Goal: Use online tool/utility: Utilize a website feature to perform a specific function

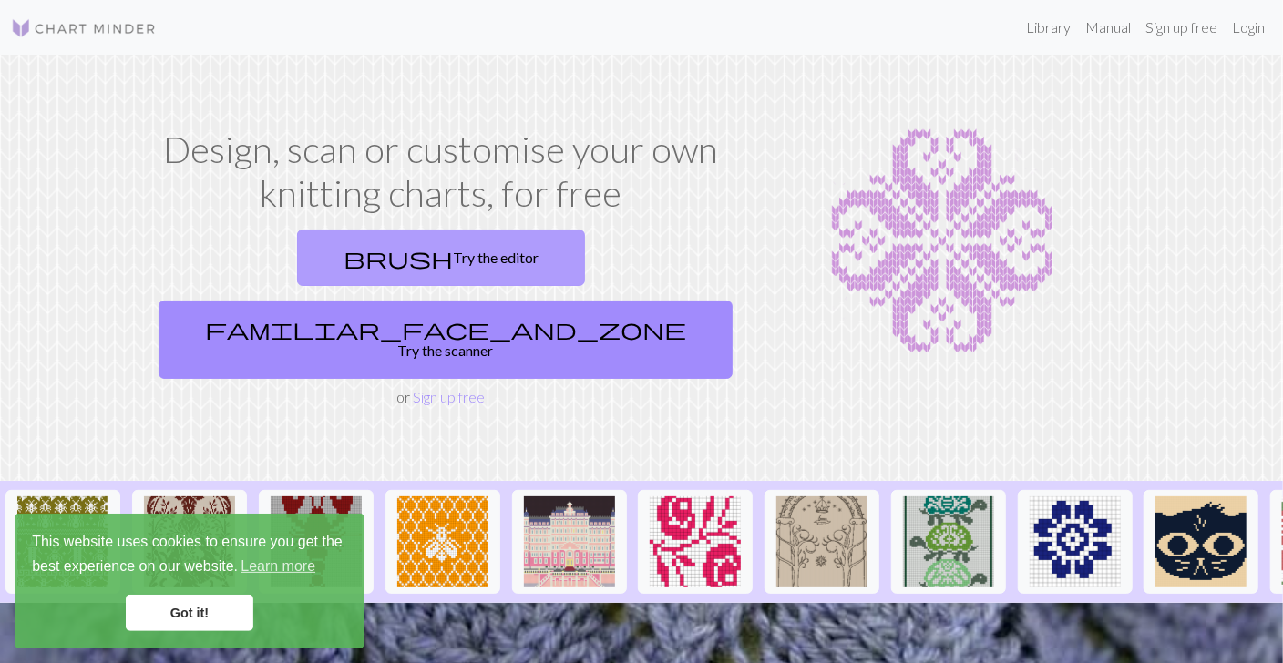
click at [325, 266] on link "brush Try the editor" at bounding box center [441, 258] width 288 height 56
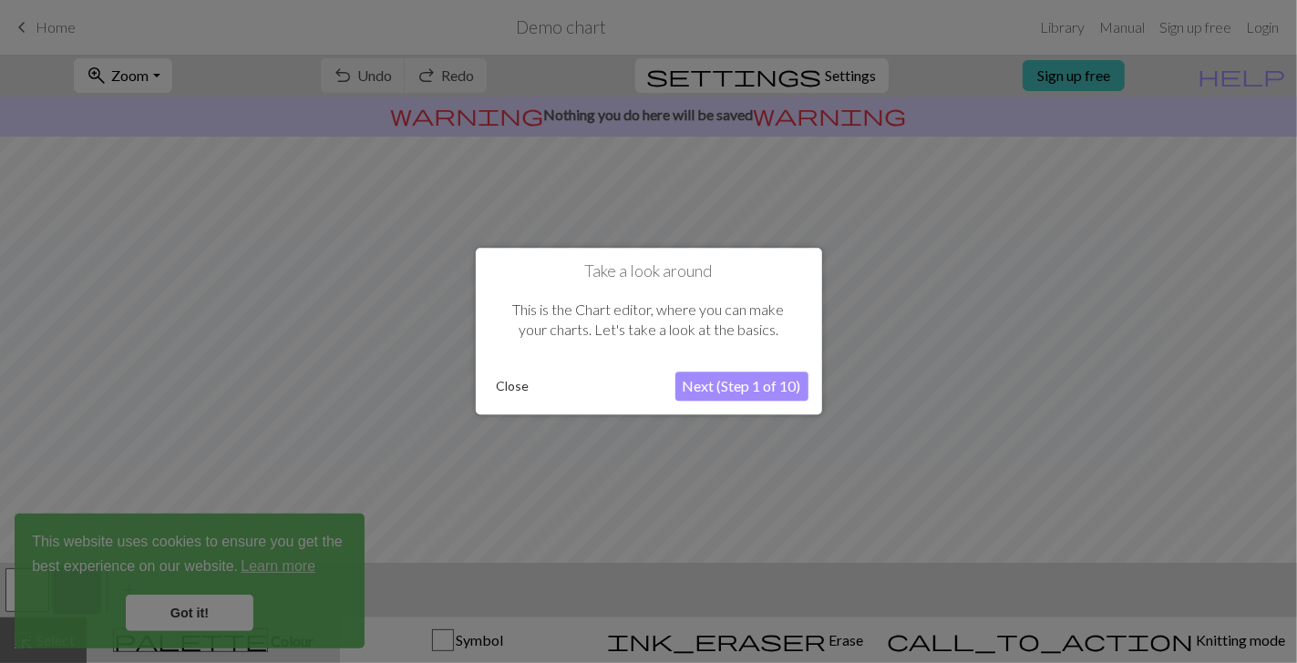
click at [746, 390] on button "Next (Step 1 of 10)" at bounding box center [741, 387] width 133 height 29
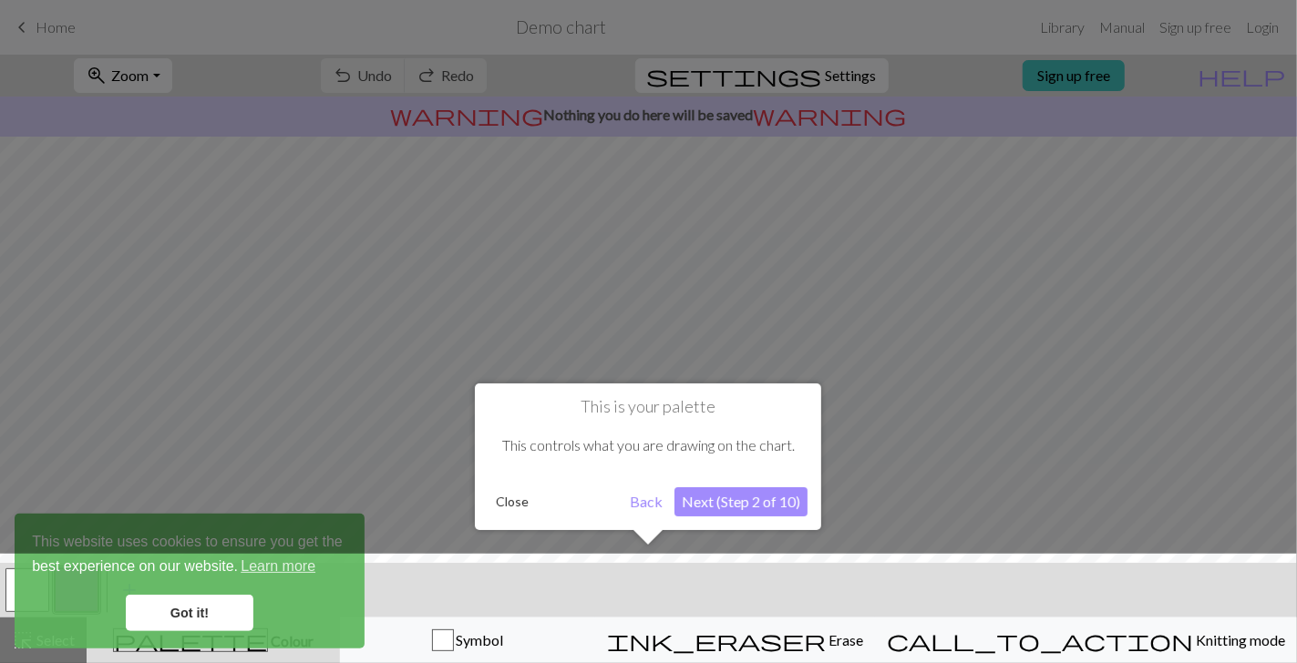
click at [769, 512] on button "Next (Step 2 of 10)" at bounding box center [740, 502] width 133 height 29
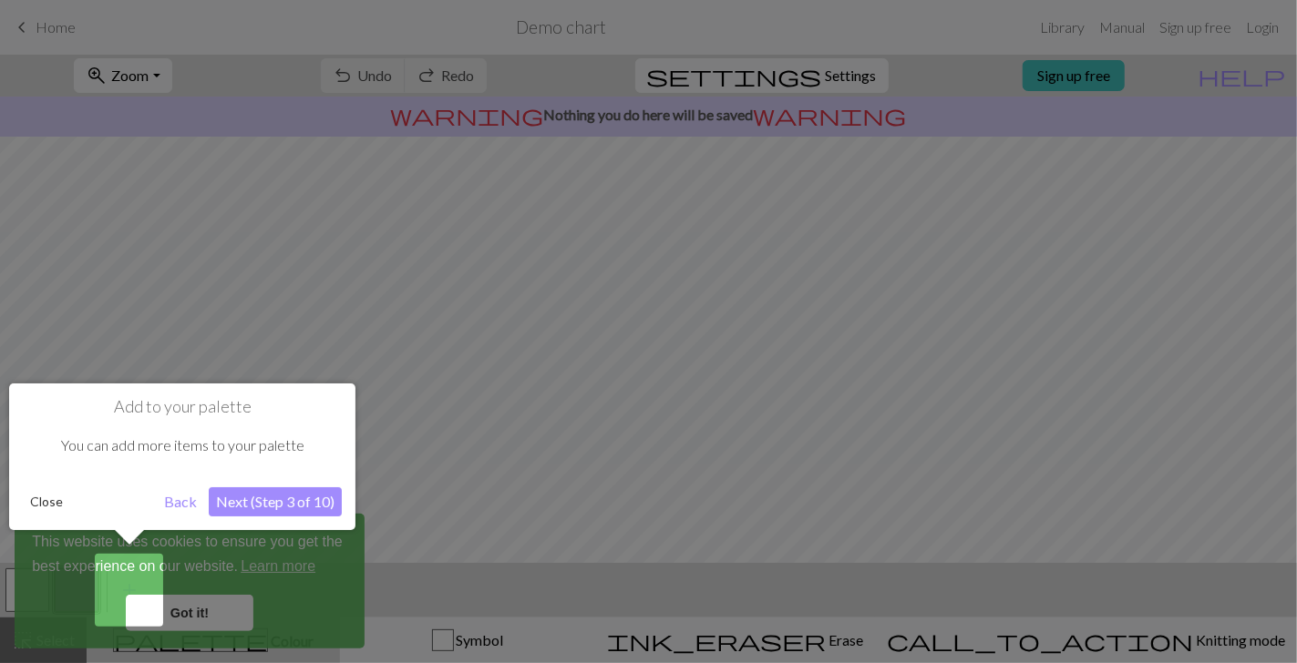
click at [309, 512] on button "Next (Step 3 of 10)" at bounding box center [275, 502] width 133 height 29
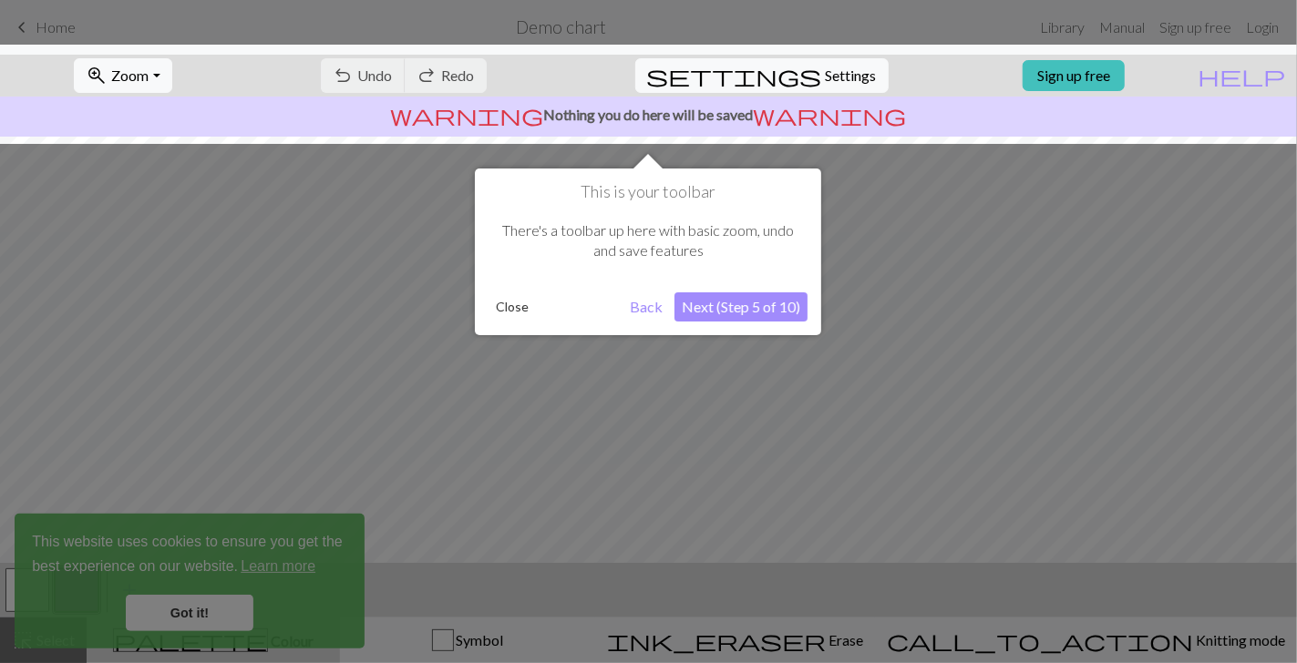
click at [751, 303] on button "Next (Step 5 of 10)" at bounding box center [740, 307] width 133 height 29
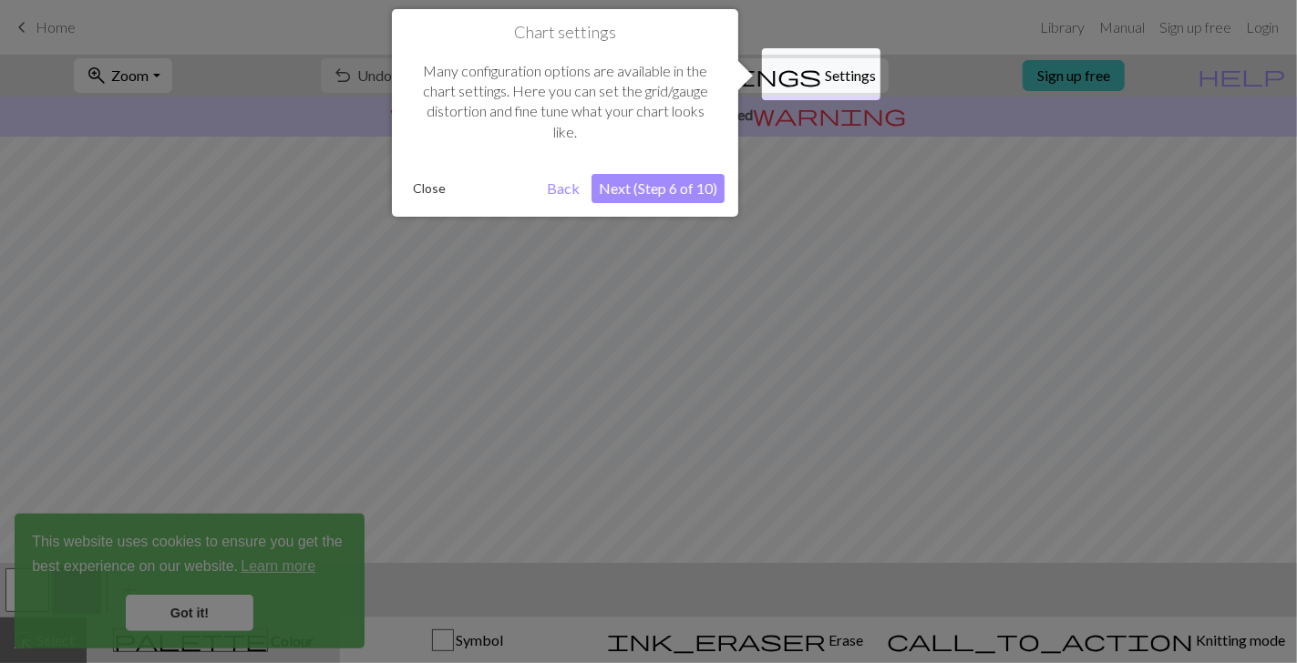
click at [667, 198] on button "Next (Step 6 of 10)" at bounding box center [657, 188] width 133 height 29
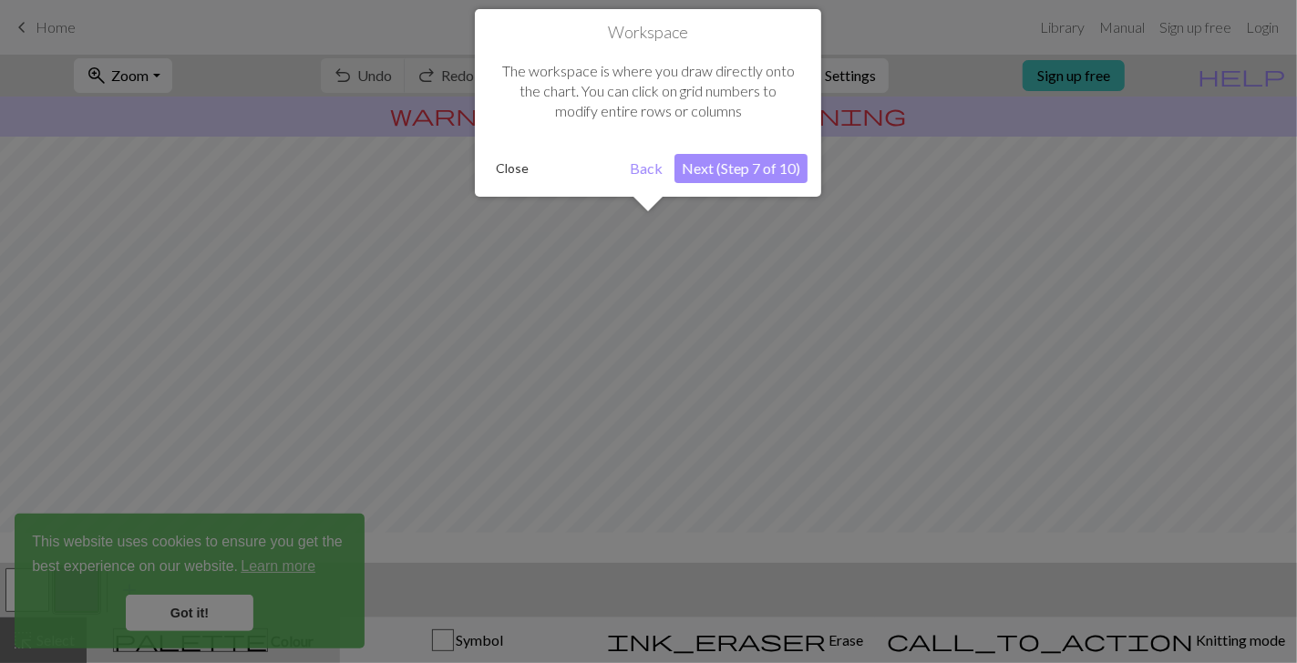
scroll to position [108, 0]
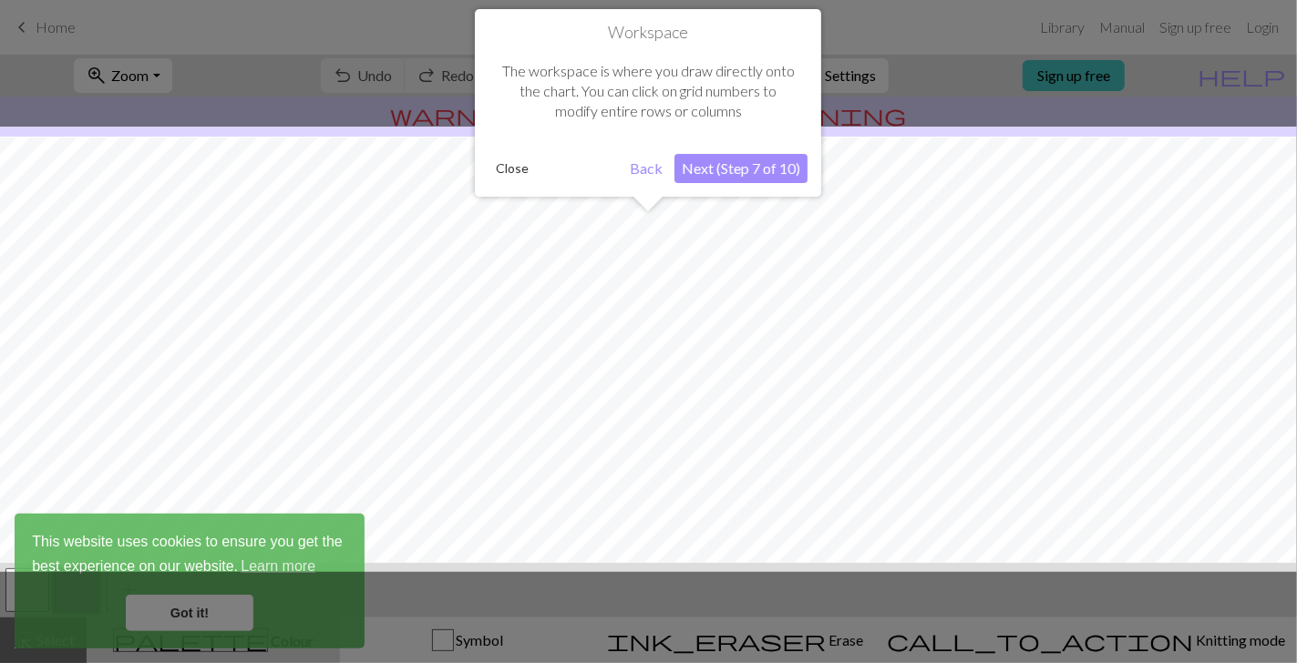
click at [736, 168] on button "Next (Step 7 of 10)" at bounding box center [740, 168] width 133 height 29
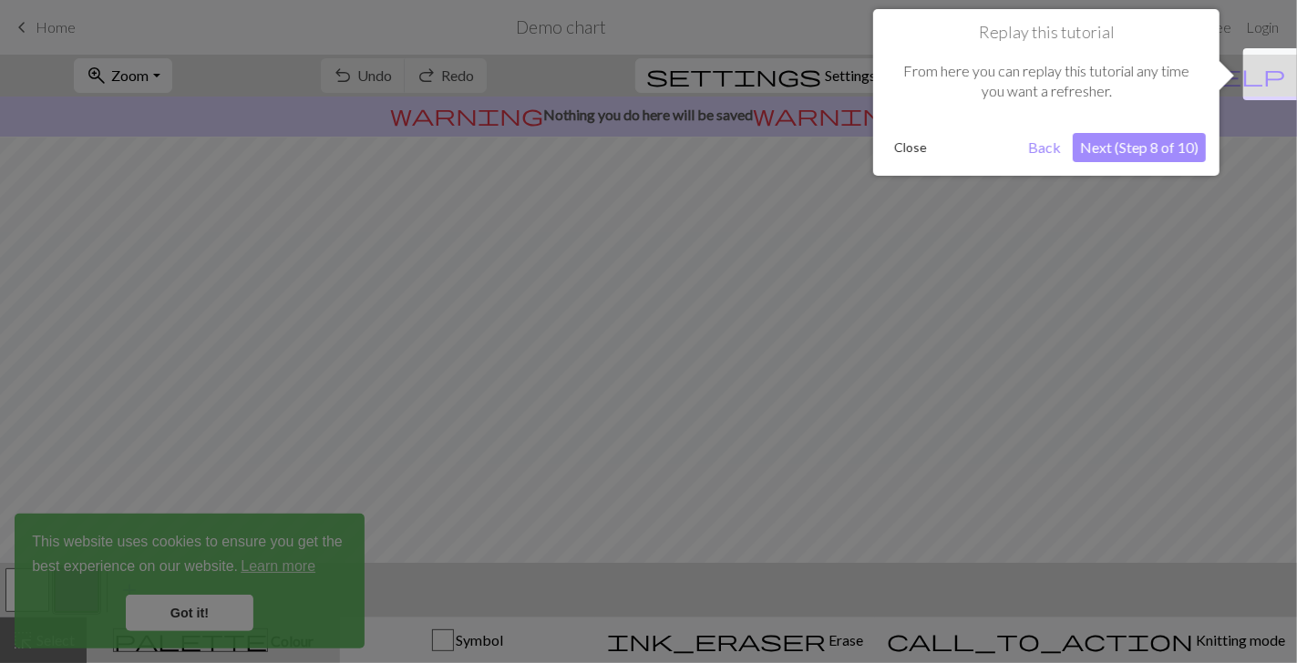
click at [1137, 148] on button "Next (Step 8 of 10)" at bounding box center [1139, 147] width 133 height 29
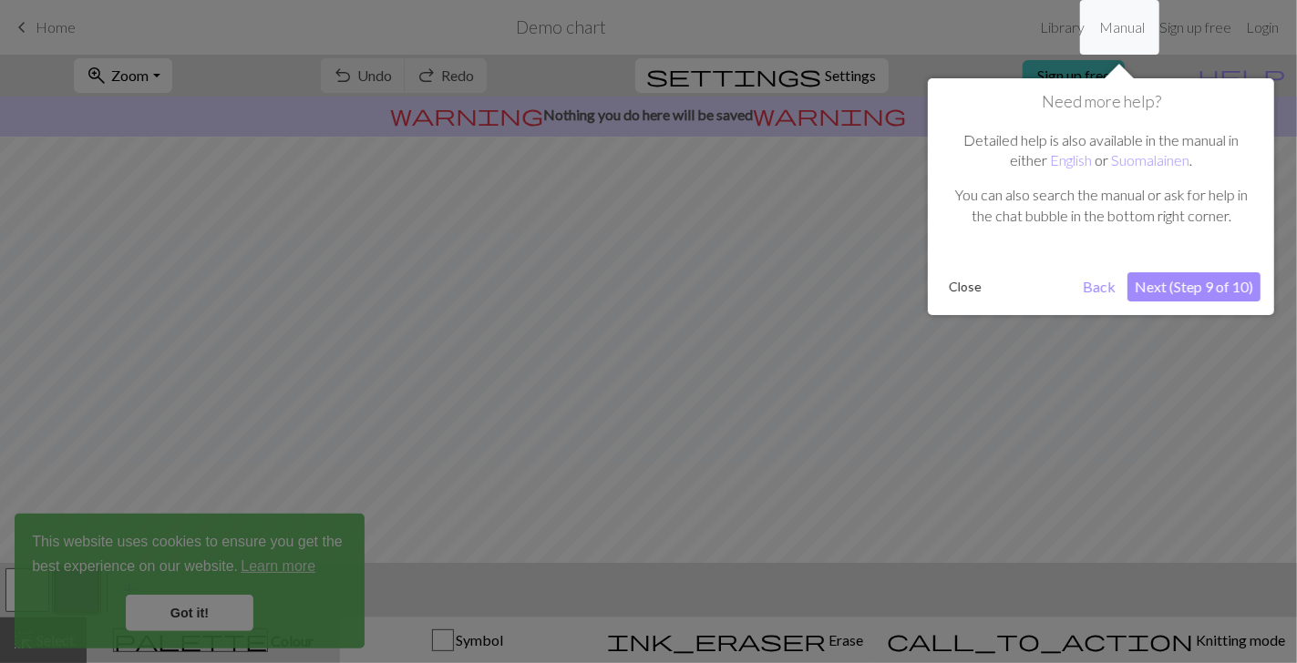
click at [1199, 291] on button "Next (Step 9 of 10)" at bounding box center [1193, 286] width 133 height 29
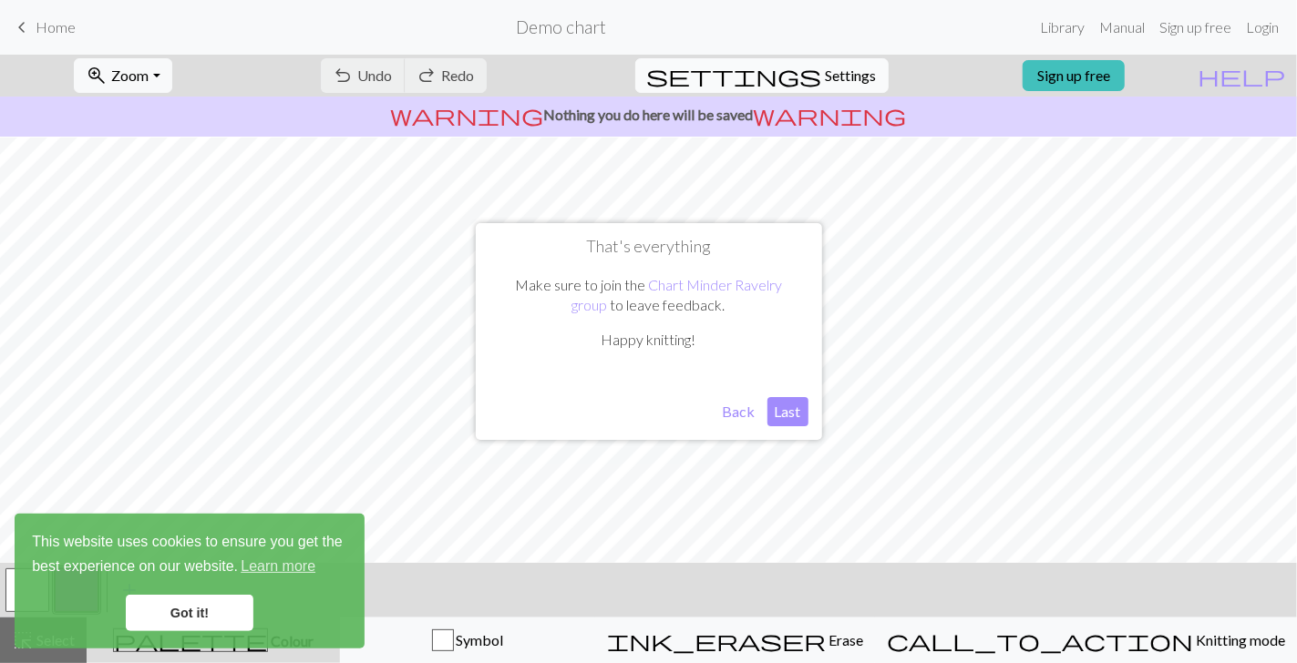
click at [826, 76] on span "Settings" at bounding box center [851, 76] width 51 height 22
select select "aran"
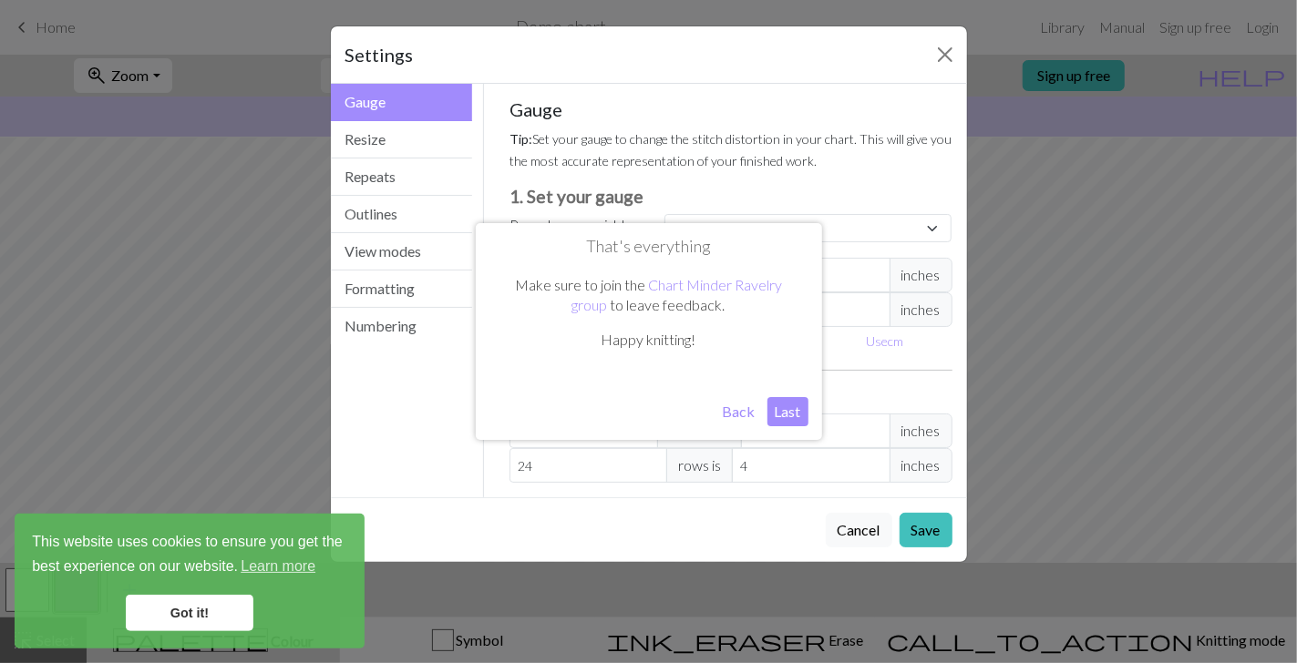
click at [736, 415] on button "Back" at bounding box center [738, 411] width 47 height 29
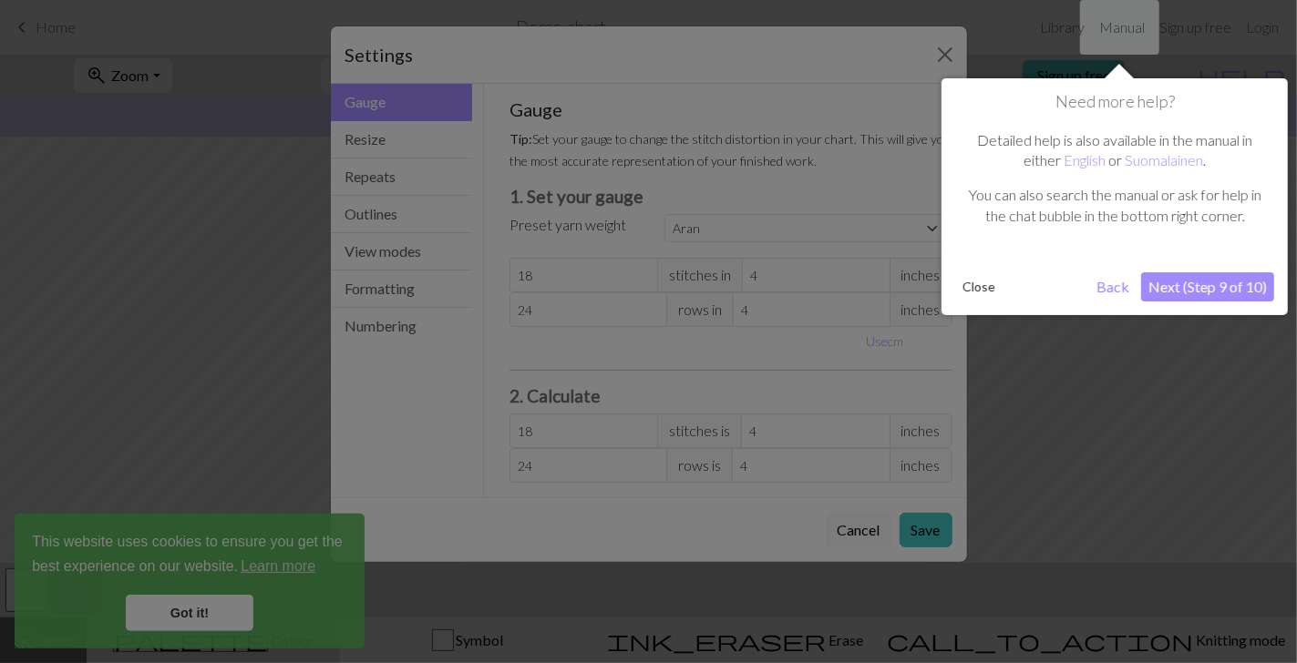
click at [991, 286] on button "Close" at bounding box center [978, 286] width 47 height 27
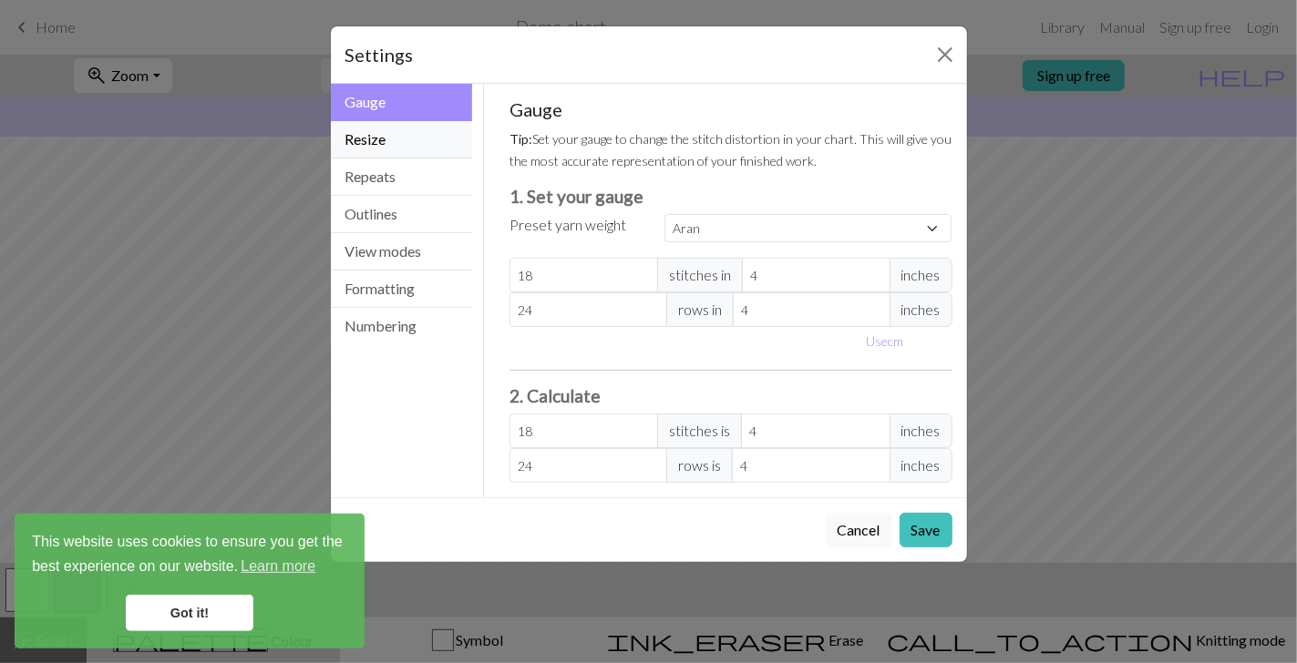
click at [401, 142] on button "Resize" at bounding box center [402, 139] width 142 height 37
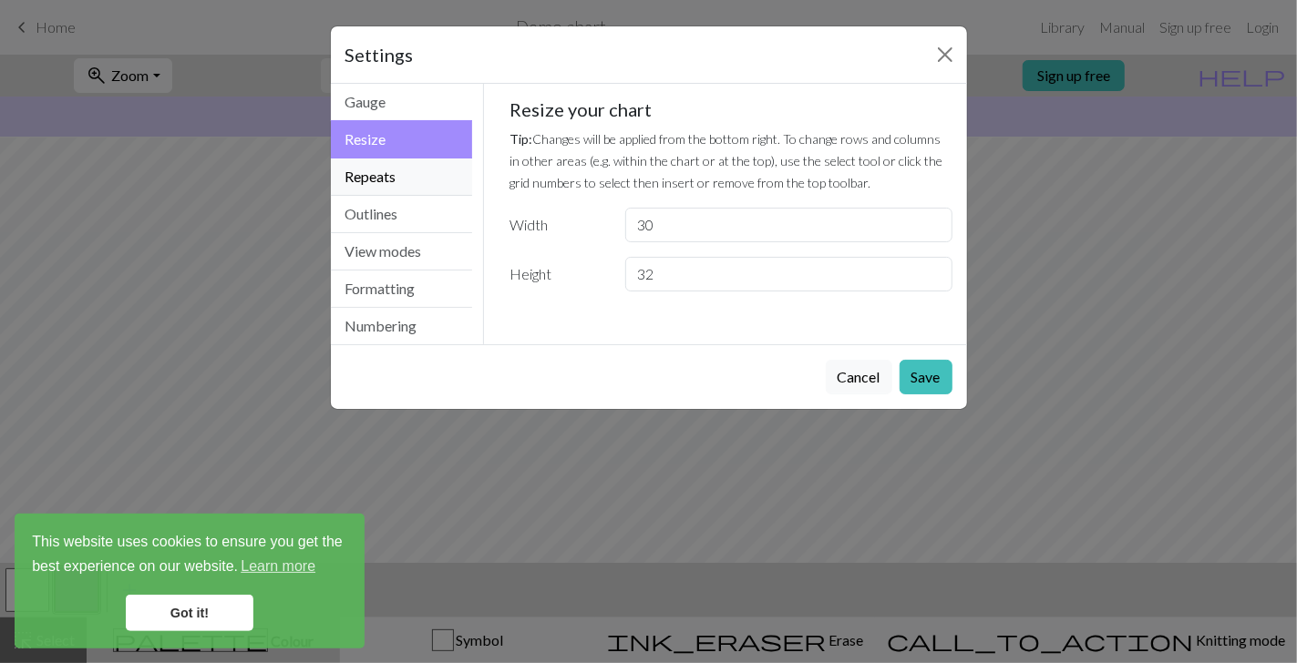
click at [408, 180] on button "Repeats" at bounding box center [402, 177] width 142 height 37
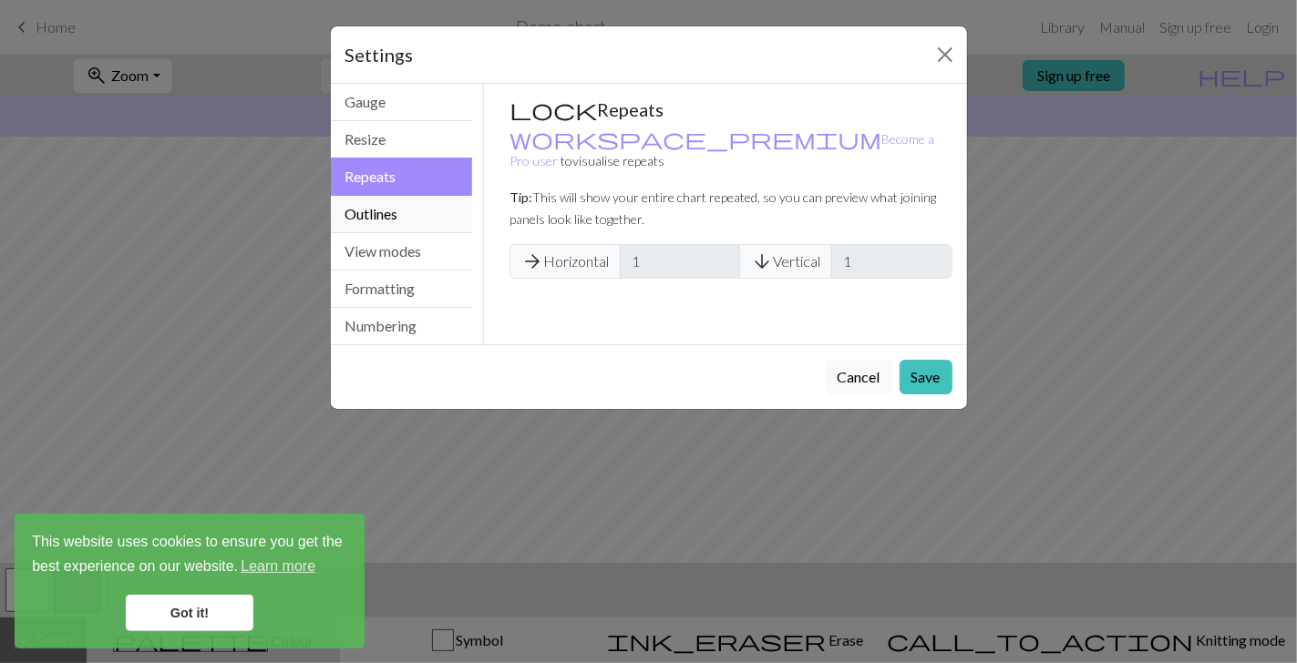
click at [413, 213] on button "Outlines" at bounding box center [402, 214] width 142 height 37
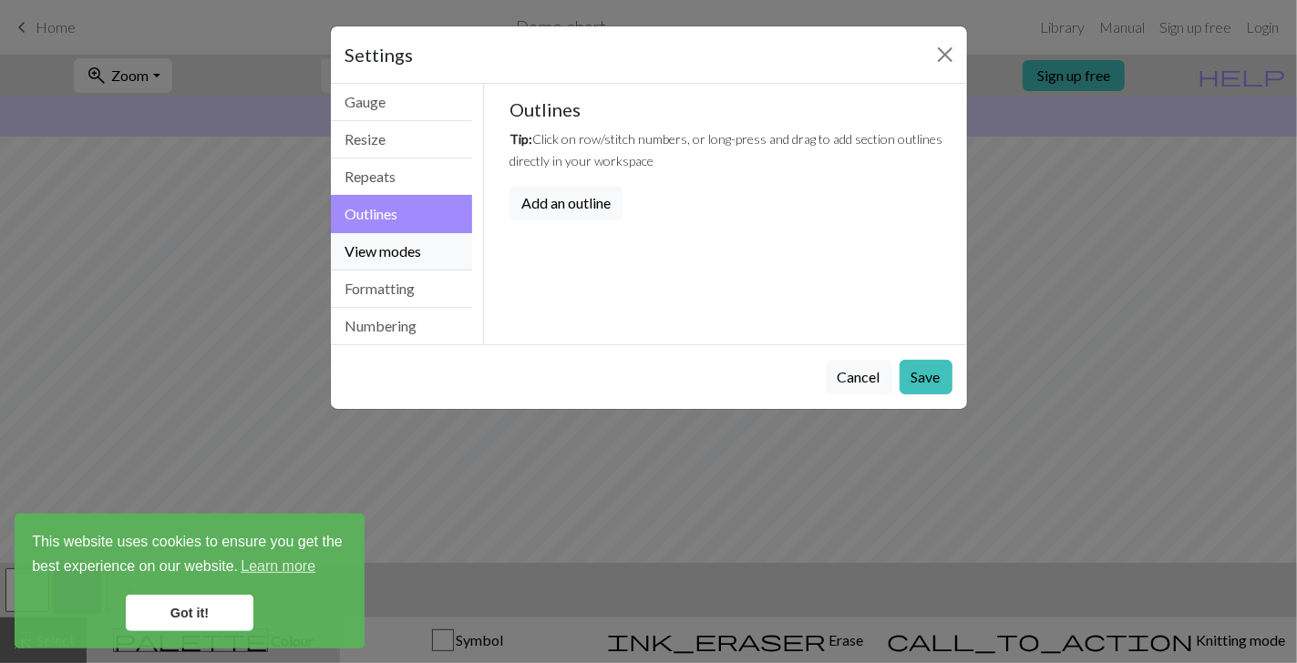
click at [418, 256] on button "View modes" at bounding box center [402, 251] width 142 height 37
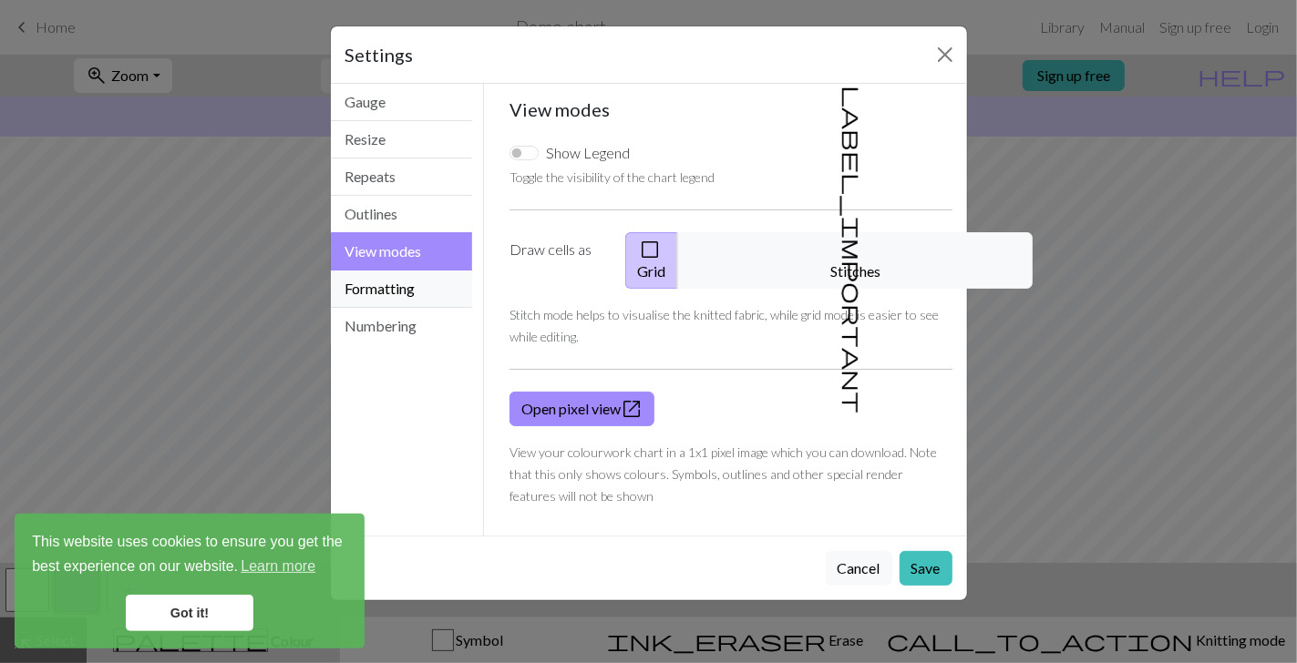
click at [425, 285] on button "Formatting" at bounding box center [402, 289] width 142 height 37
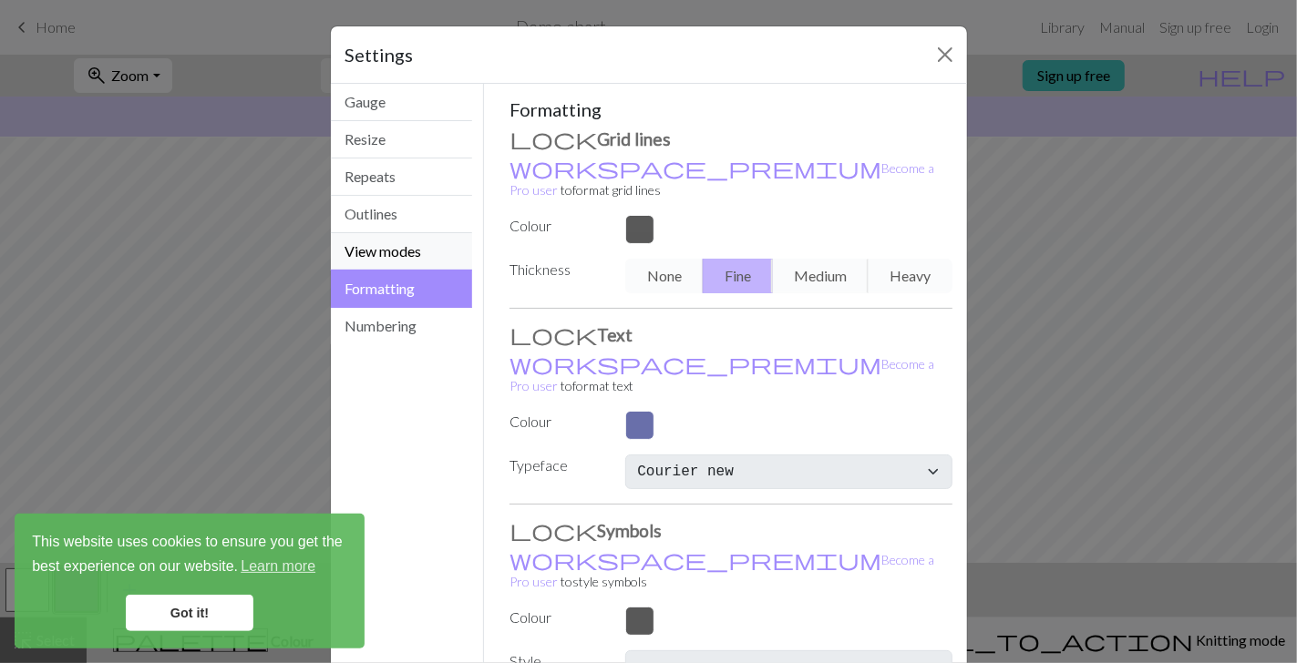
click at [411, 252] on button "View modes" at bounding box center [402, 251] width 142 height 37
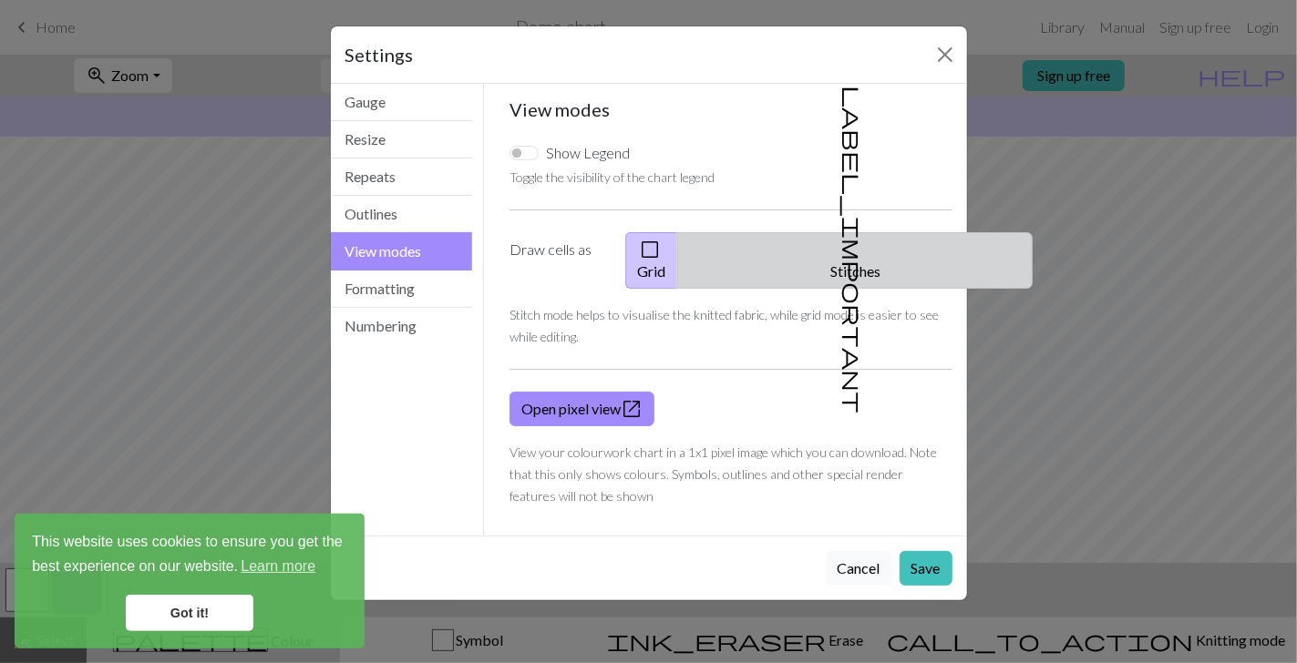
click at [894, 252] on button "label_important Stitches" at bounding box center [854, 260] width 355 height 56
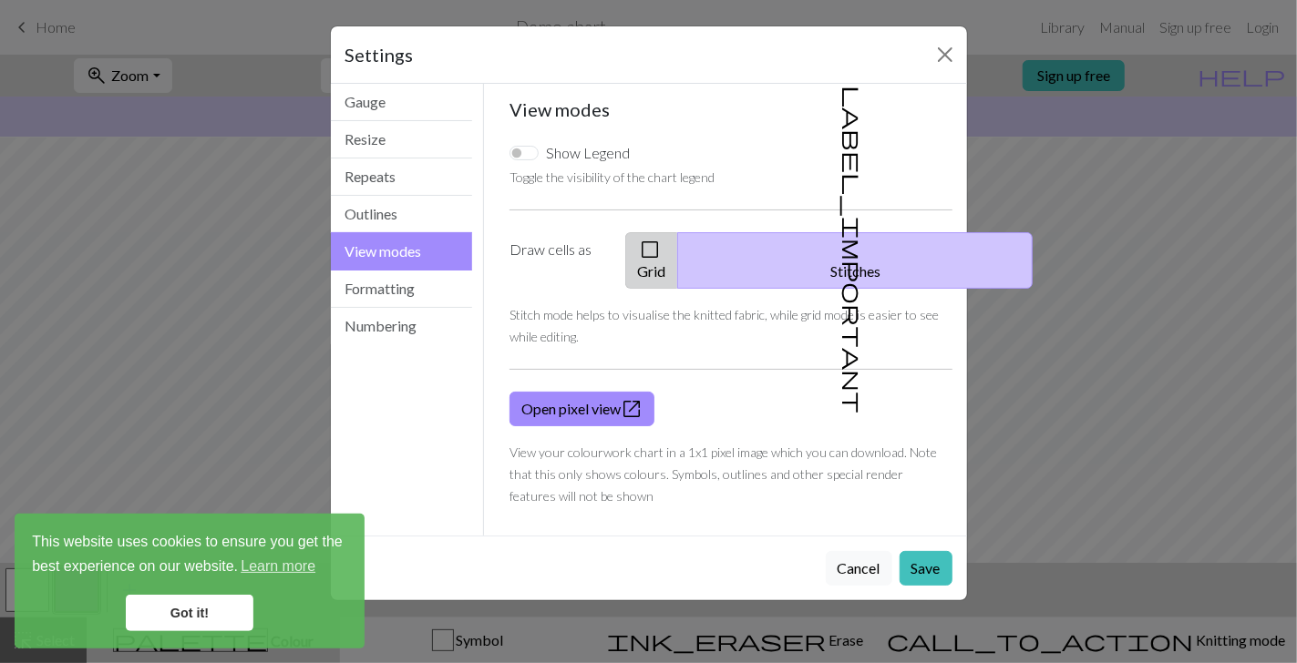
click at [678, 257] on button "check_box_outline_blank Grid" at bounding box center [651, 260] width 53 height 56
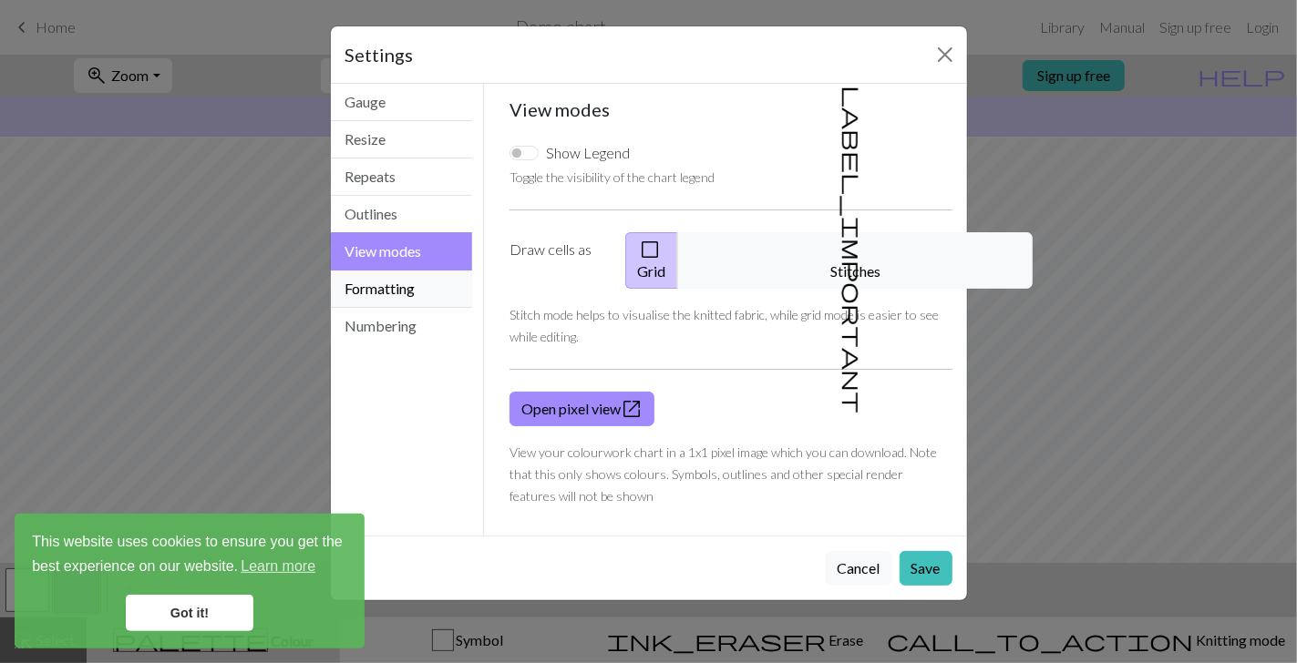
click at [399, 293] on button "Formatting" at bounding box center [402, 289] width 142 height 37
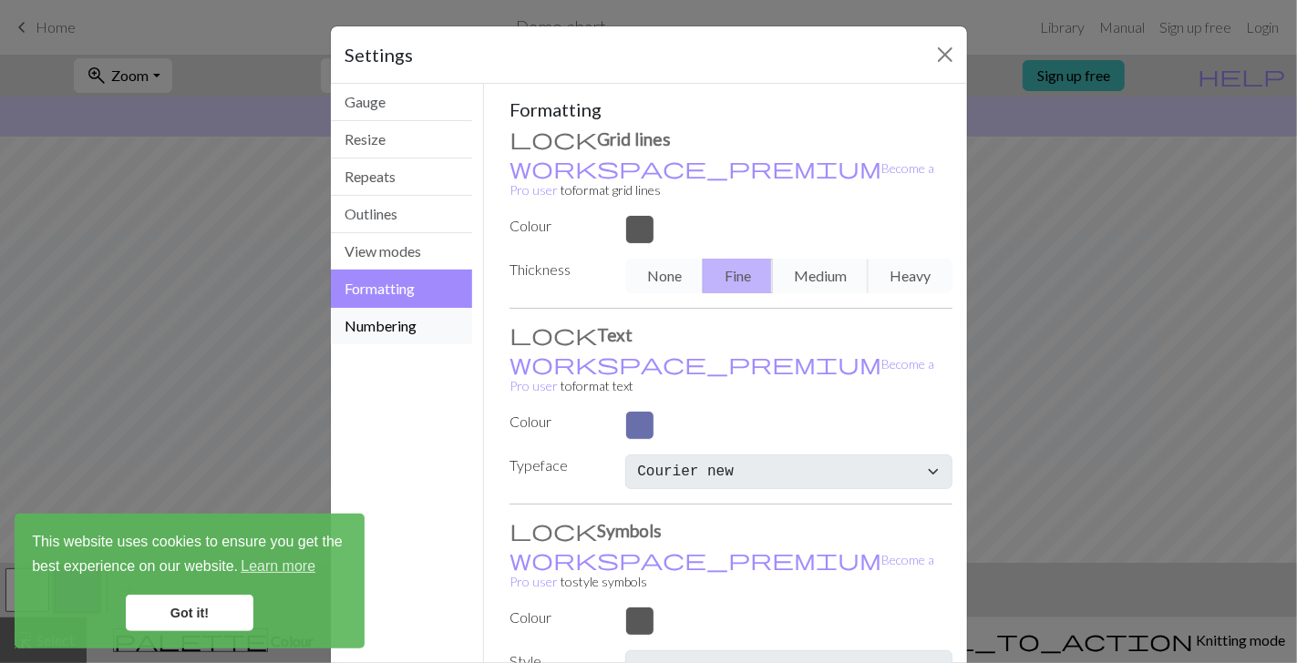
click at [393, 324] on button "Numbering" at bounding box center [402, 326] width 142 height 36
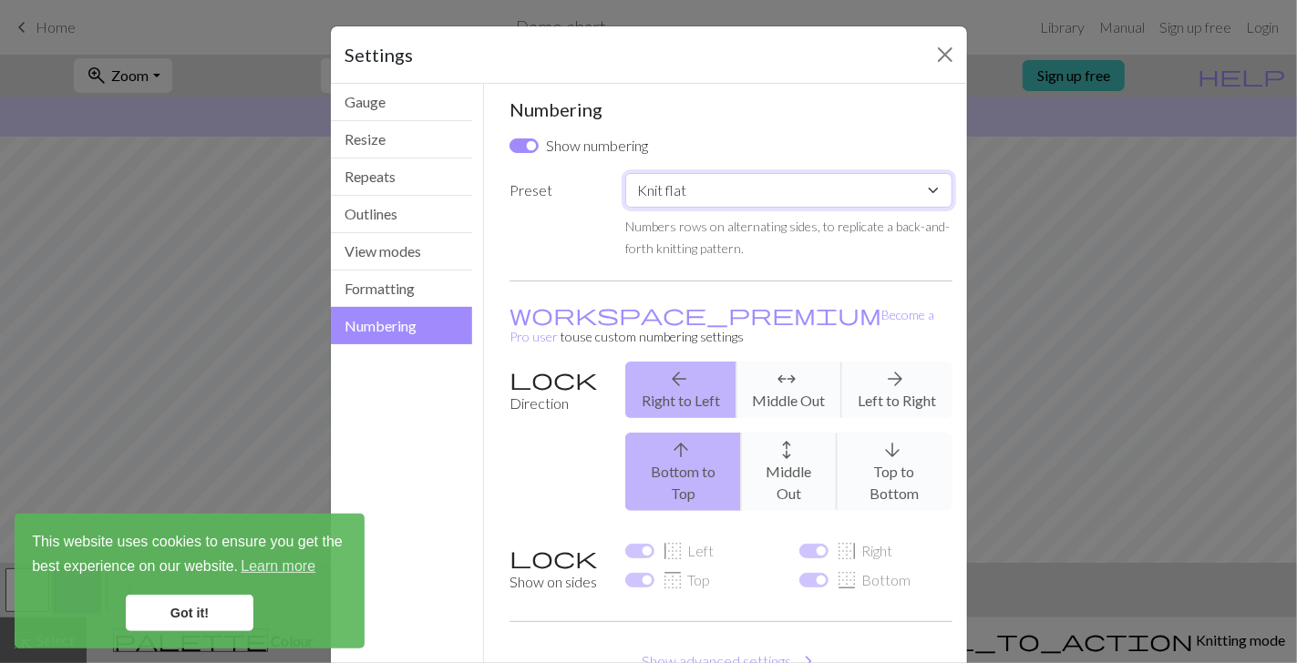
click at [926, 198] on select "Custom Knit flat Knit in the round Lace knitting Cross stitch" at bounding box center [788, 190] width 326 height 35
select select "lace"
click at [625, 173] on select "Custom Knit flat Knit in the round Lace knitting Cross stitch" at bounding box center [788, 190] width 326 height 35
checkbox input "false"
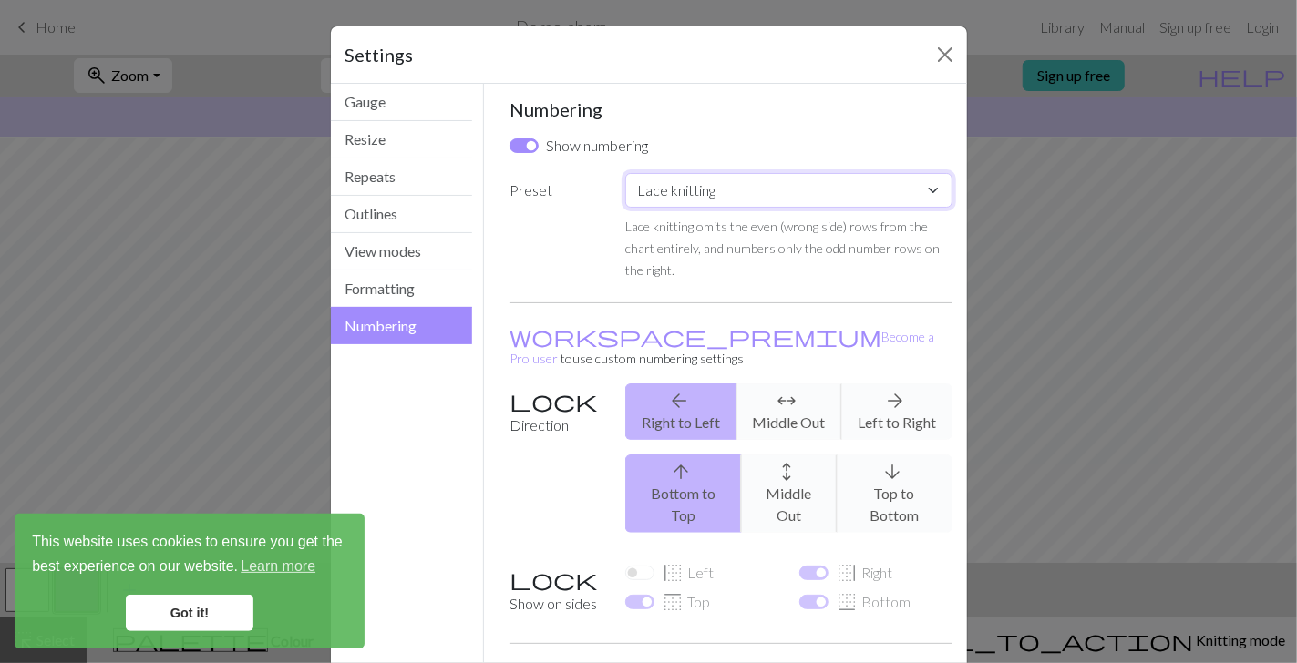
click at [927, 193] on select "Custom Knit flat Knit in the round Lace knitting Cross stitch" at bounding box center [788, 190] width 326 height 35
select select "crossstitch"
click at [625, 173] on select "Custom Knit flat Knit in the round Lace knitting Cross stitch" at bounding box center [788, 190] width 326 height 35
checkbox input "true"
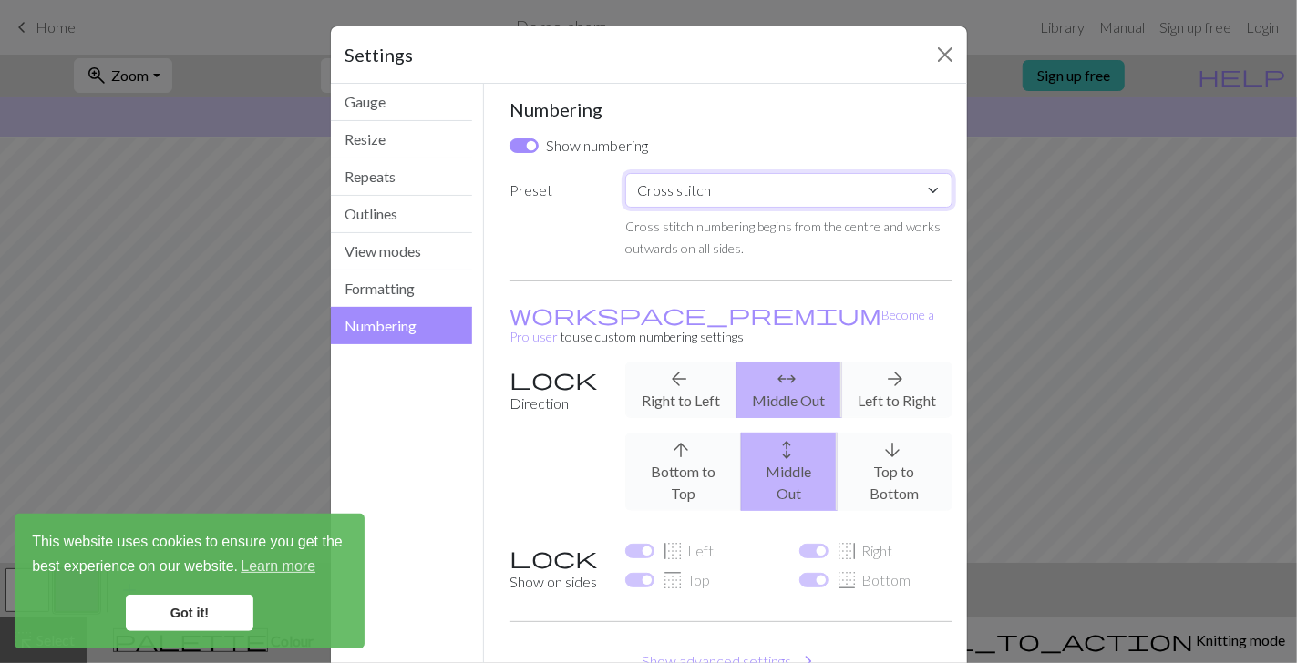
click at [925, 192] on select "Custom Knit flat Knit in the round Lace knitting Cross stitch" at bounding box center [788, 190] width 326 height 35
select select "flat"
click at [625, 173] on select "Custom Knit flat Knit in the round Lace knitting Cross stitch" at bounding box center [788, 190] width 326 height 35
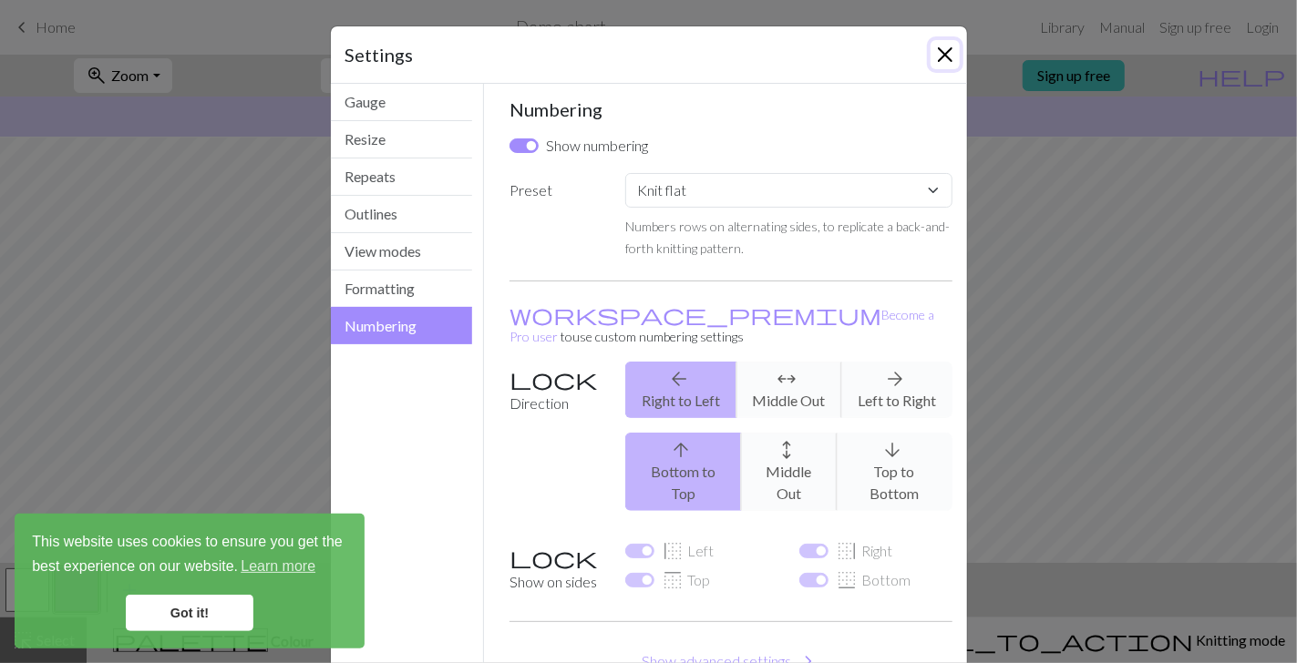
click at [938, 56] on button "Close" at bounding box center [944, 54] width 29 height 29
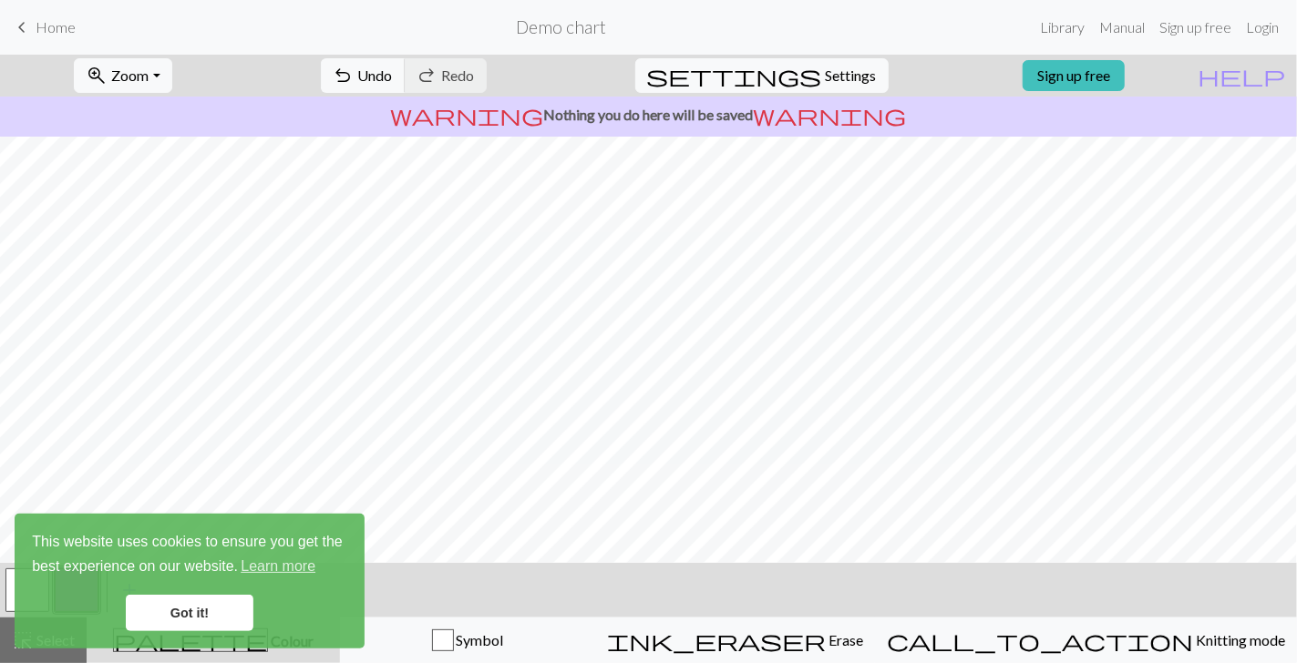
scroll to position [68, 0]
click at [393, 78] on span "Undo" at bounding box center [375, 75] width 35 height 17
click at [454, 78] on div "undo Undo Undo redo Redo Redo" at bounding box center [403, 76] width 193 height 42
click at [475, 77] on span "Redo" at bounding box center [458, 75] width 33 height 17
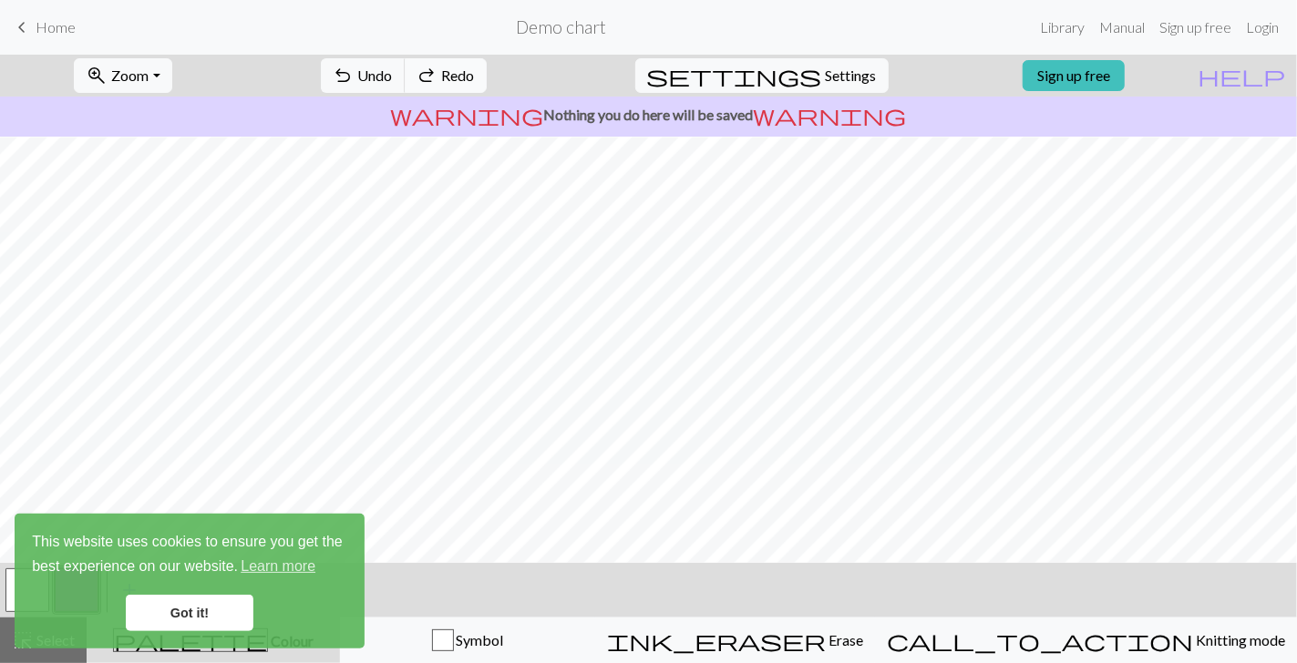
click at [475, 77] on span "Redo" at bounding box center [458, 75] width 33 height 17
